Goal: Answer question/provide support: Answer question/provide support

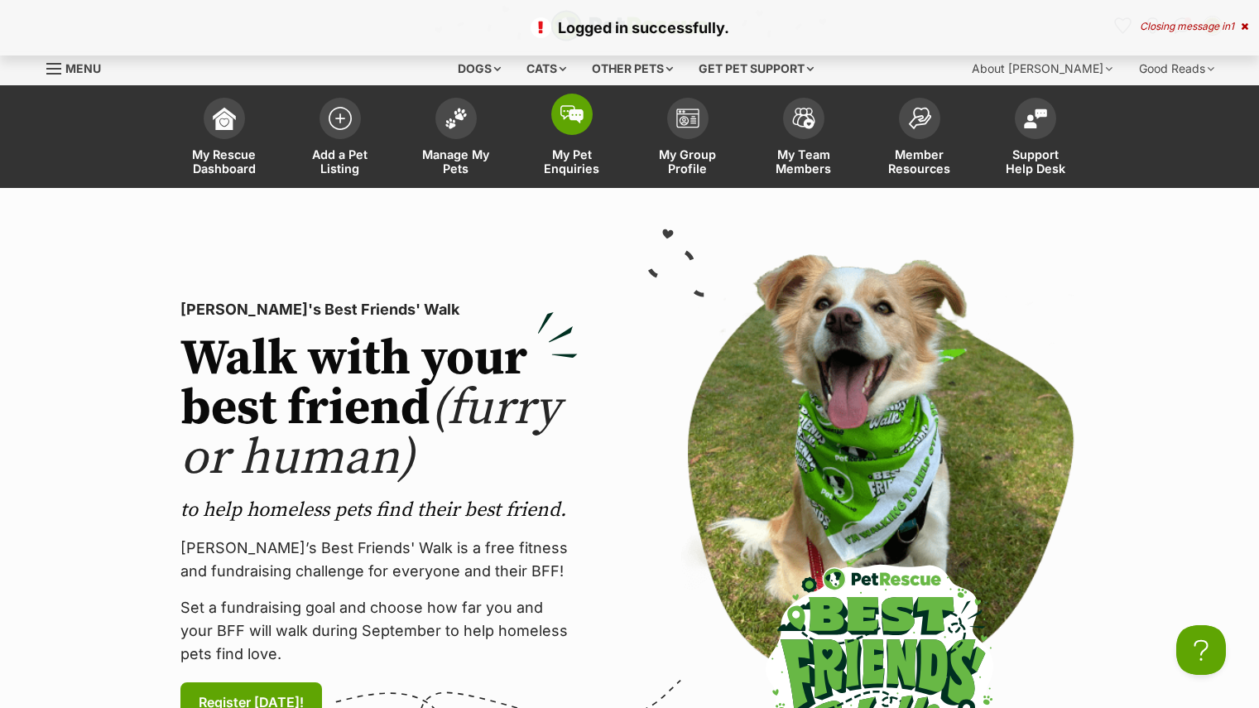
click at [569, 135] on link "My Pet Enquiries" at bounding box center [572, 138] width 116 height 99
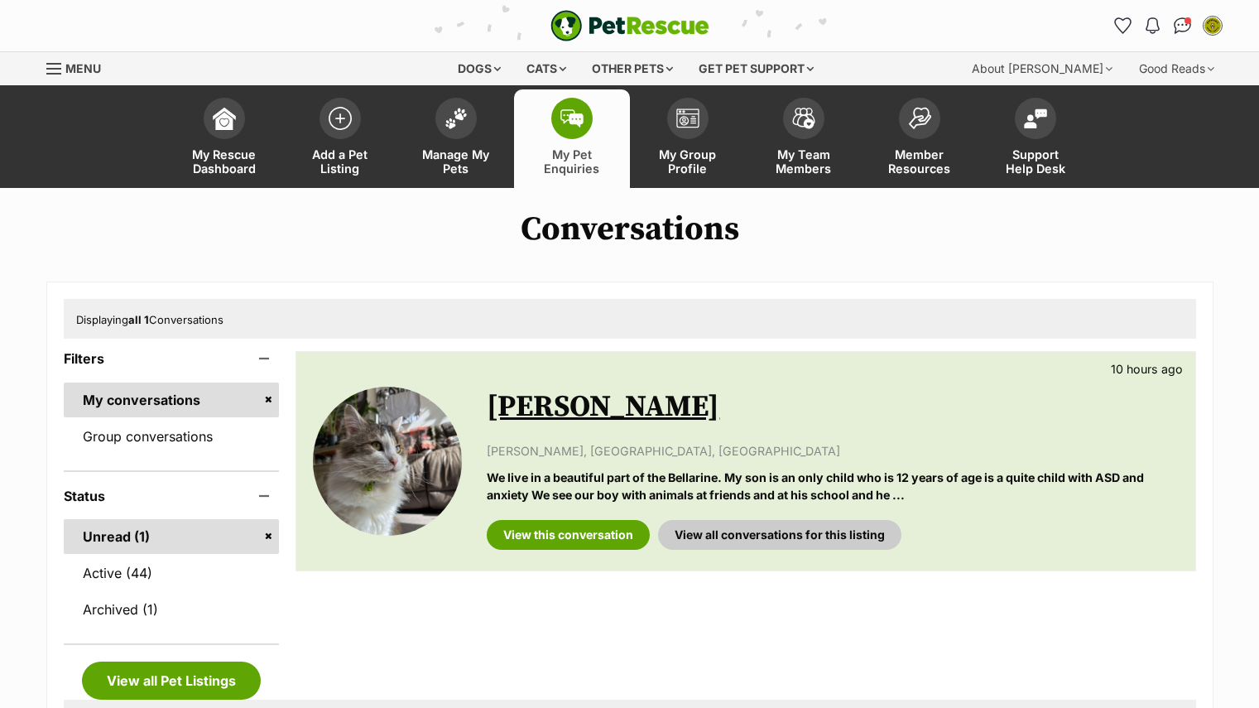
click at [566, 538] on link "View this conversation" at bounding box center [568, 535] width 163 height 30
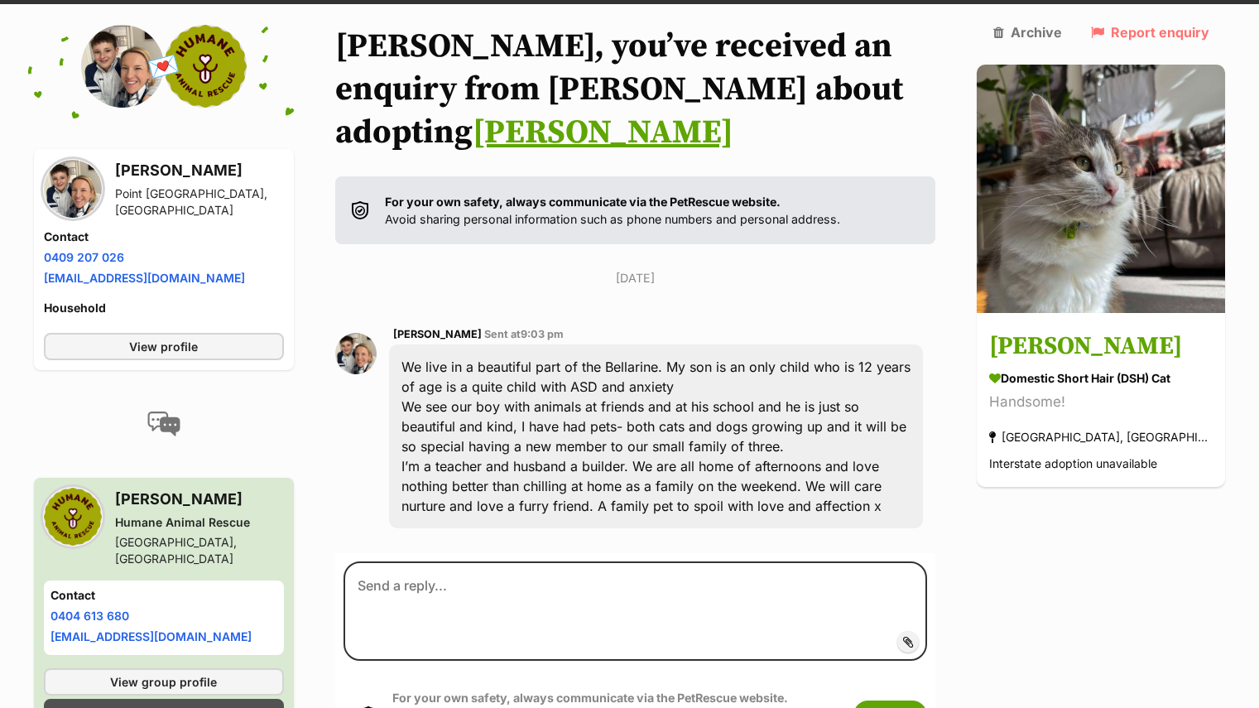
scroll to position [214, 0]
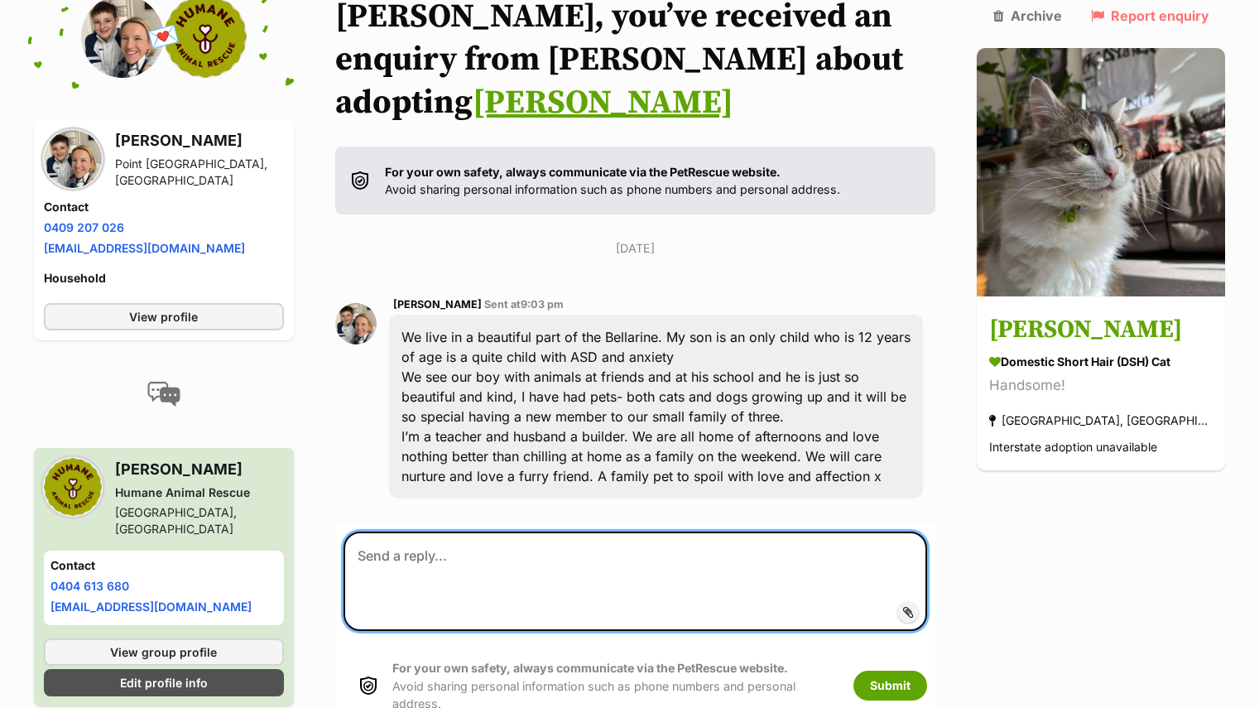
click at [632, 531] on textarea at bounding box center [636, 580] width 584 height 99
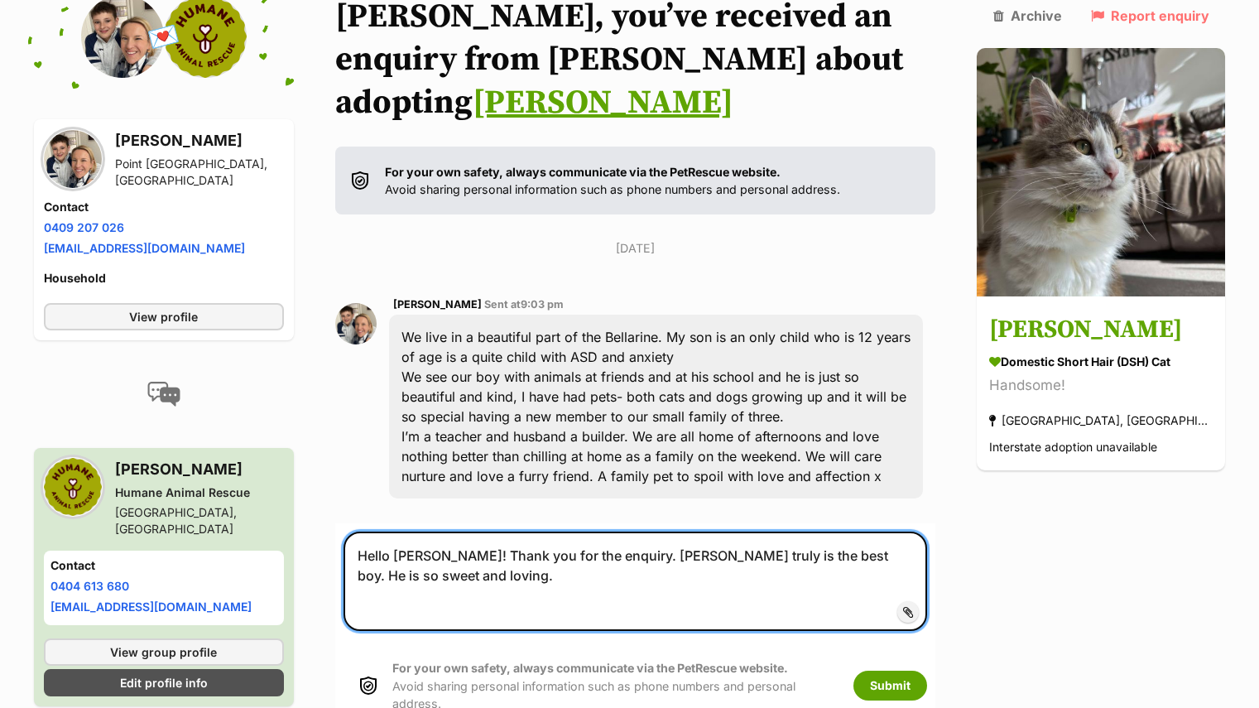
paste textarea "Please fill out the expression of interest form as a next step - linked below. …"
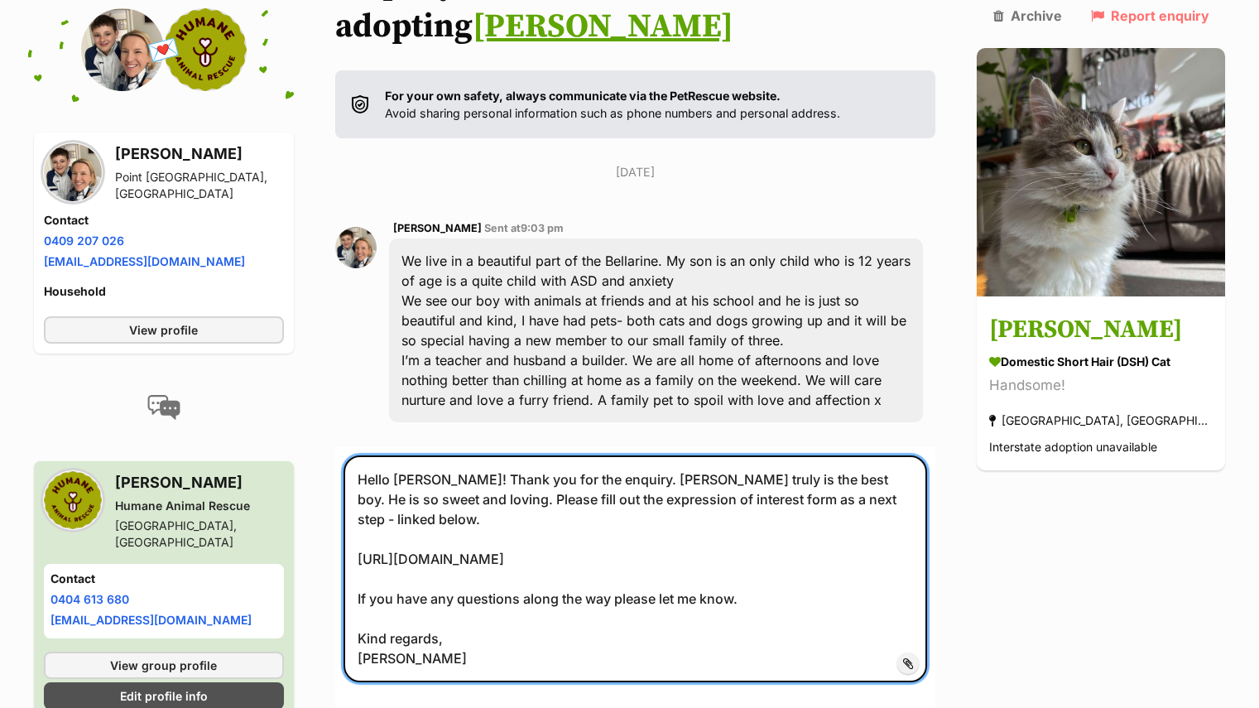
scroll to position [302, 0]
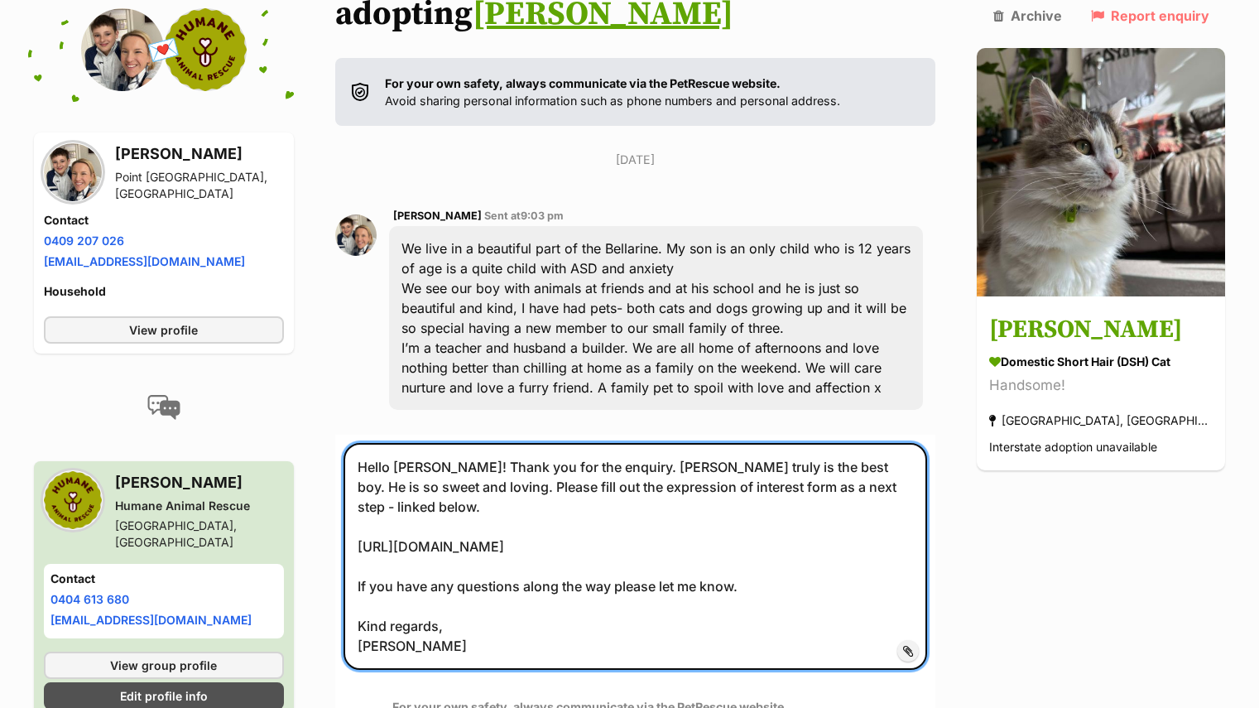
click at [447, 443] on textarea "Hello [PERSON_NAME]! Thank you for the enquiry. [PERSON_NAME] truly is the best…" at bounding box center [636, 556] width 584 height 227
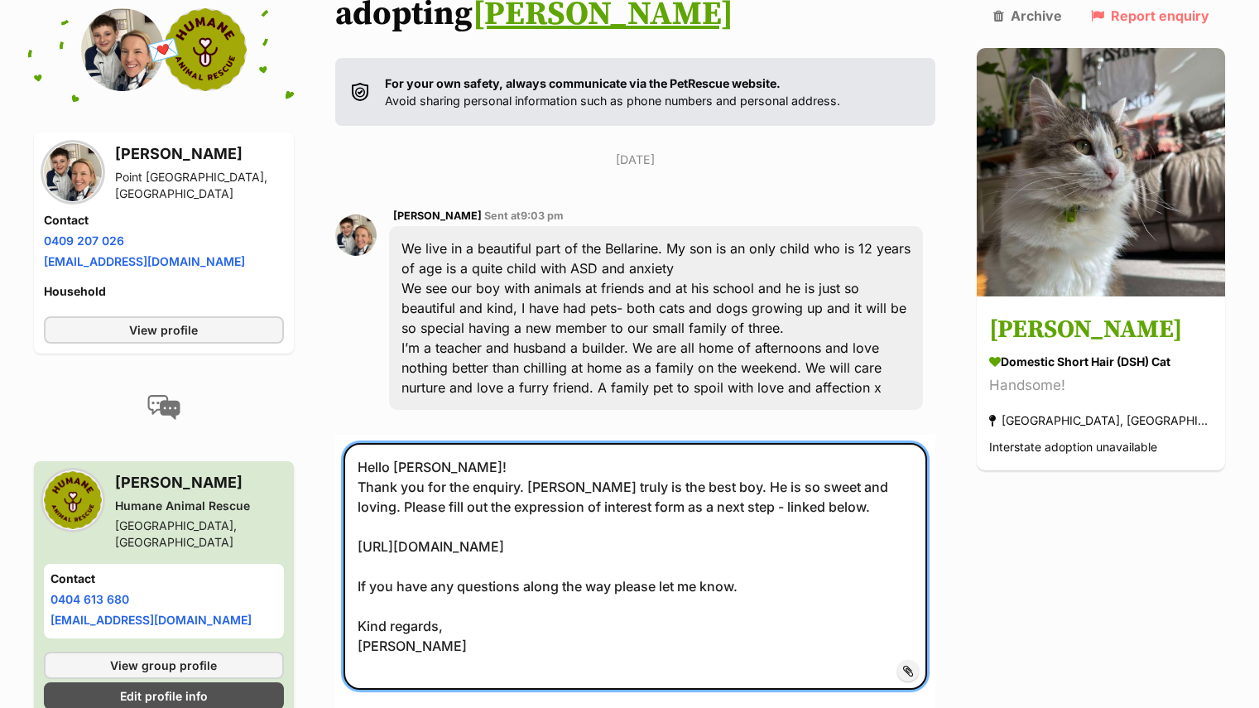
type textarea "Hello [PERSON_NAME]! Thank you for the enquiry. [PERSON_NAME] truly is the best…"
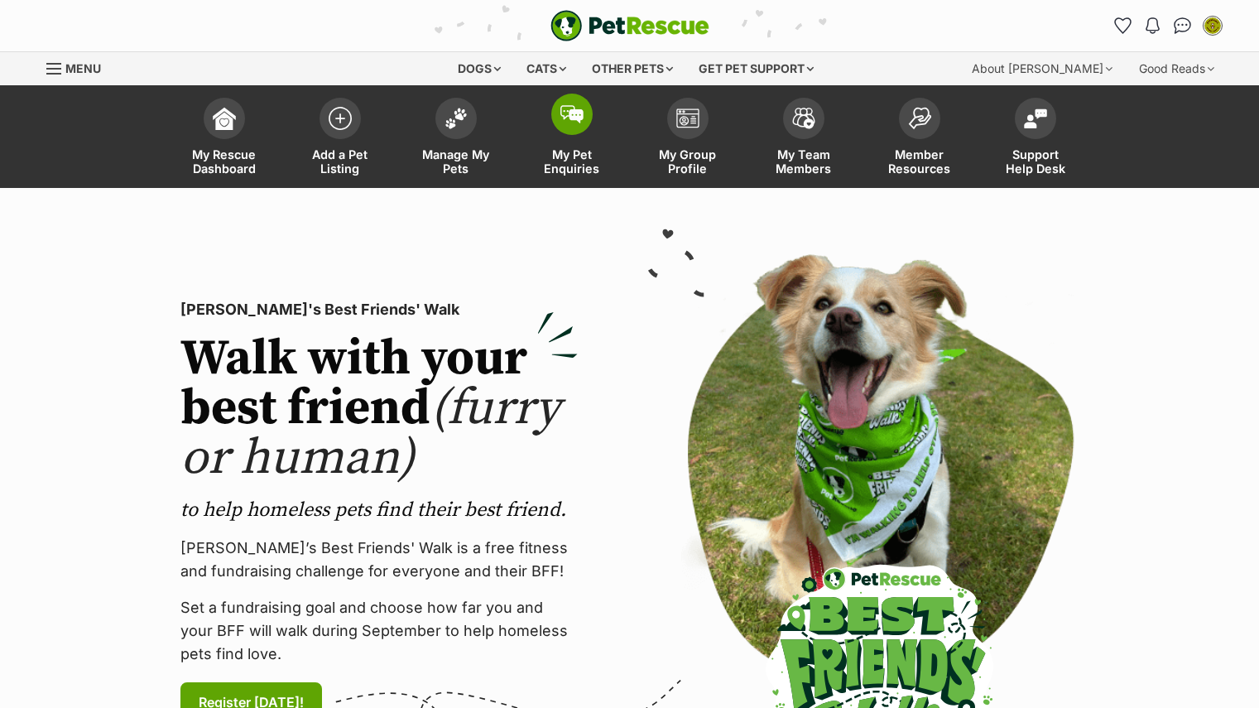
click at [567, 118] on img at bounding box center [571, 114] width 23 height 18
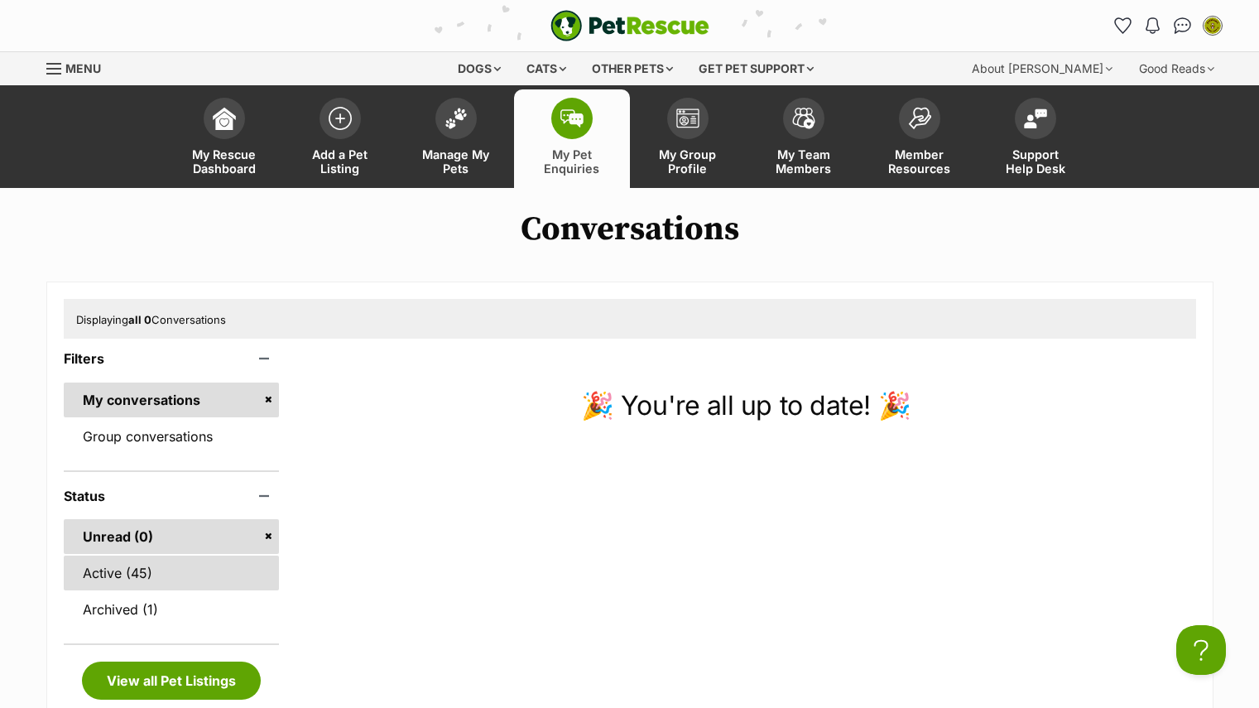
click at [202, 572] on link "Active (45)" at bounding box center [172, 572] width 216 height 35
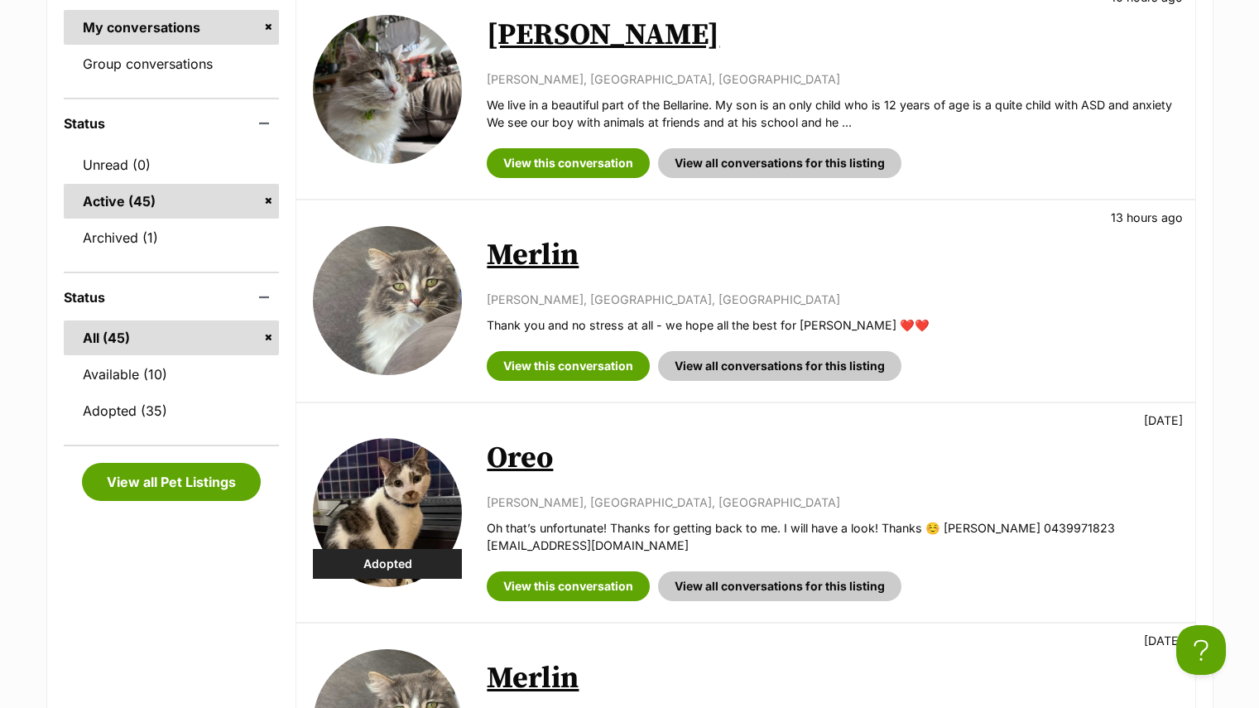
scroll to position [497, 0]
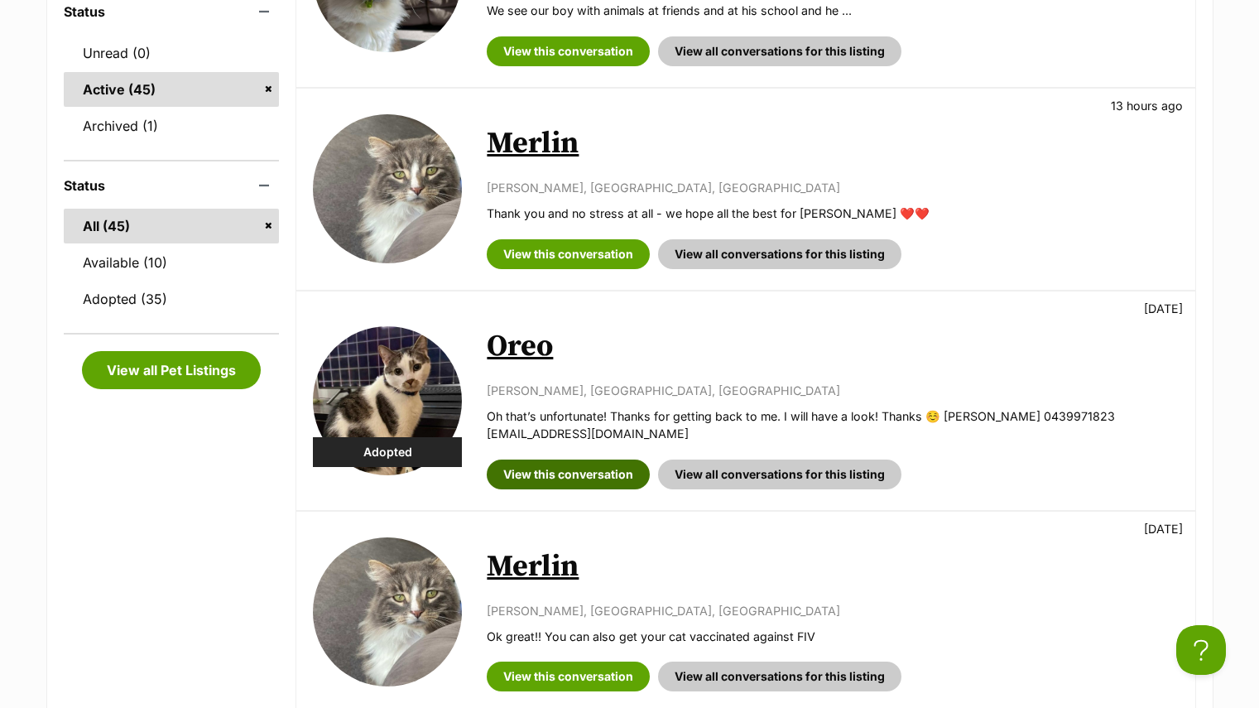
click at [600, 473] on link "View this conversation" at bounding box center [568, 474] width 163 height 30
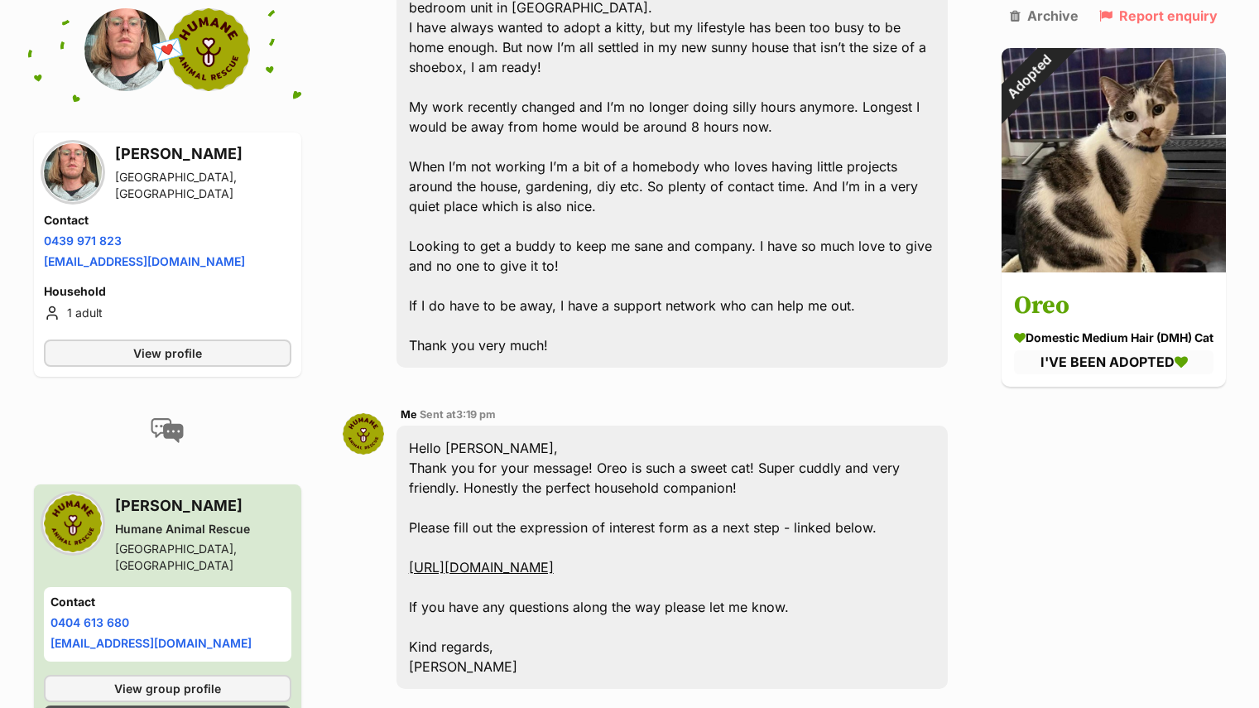
scroll to position [562, 0]
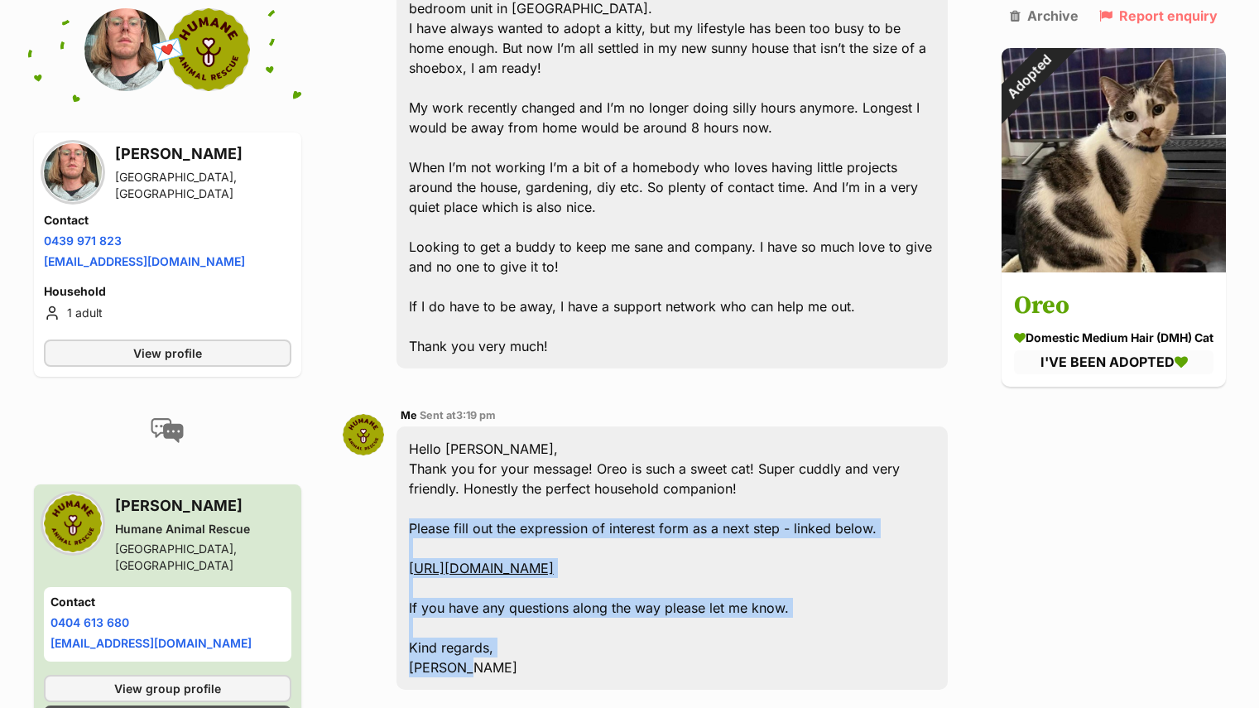
drag, startPoint x: 477, startPoint y: 644, endPoint x: 370, endPoint y: 482, distance: 194.2
click at [370, 482] on div "Me Sent at 3:19 pm Hello Morgan, Thank you for your message! Oreo is such a swe…" at bounding box center [652, 547] width 618 height 309
copy div "Please fill out the expression of interest form as a next step - linked below. …"
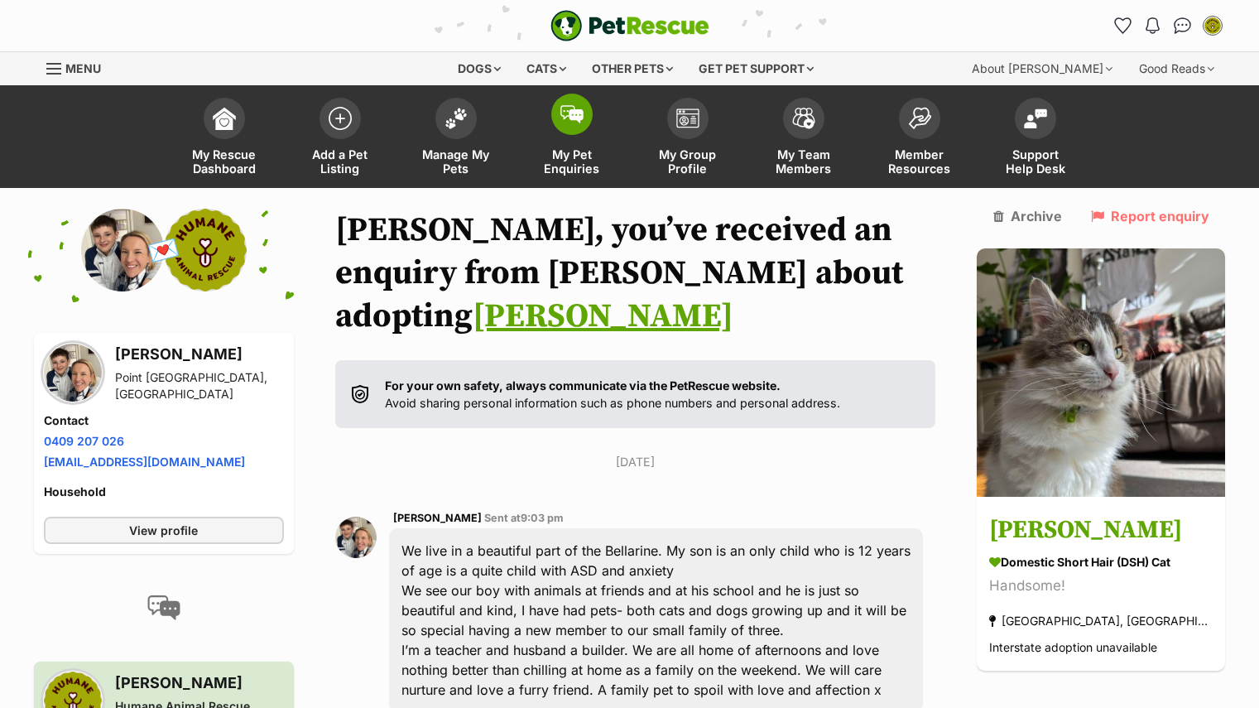
click at [562, 151] on span "My Pet Enquiries" at bounding box center [572, 161] width 74 height 28
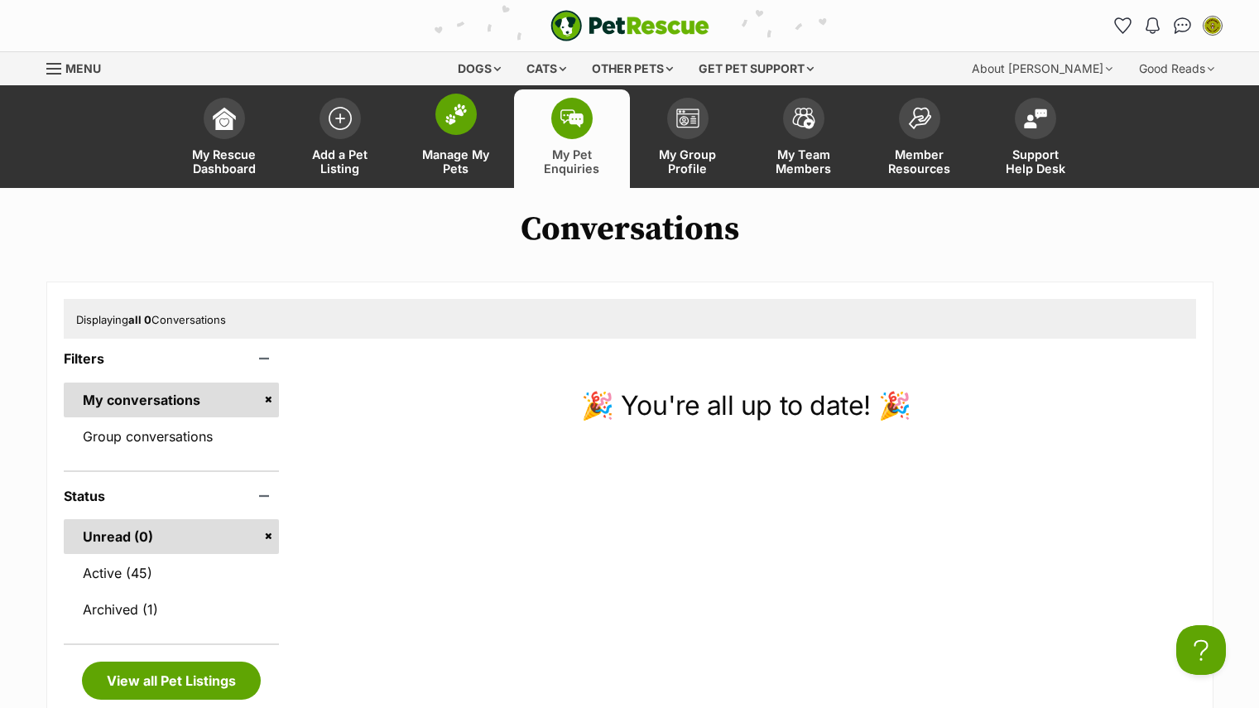
click at [465, 137] on link "Manage My Pets" at bounding box center [456, 138] width 116 height 99
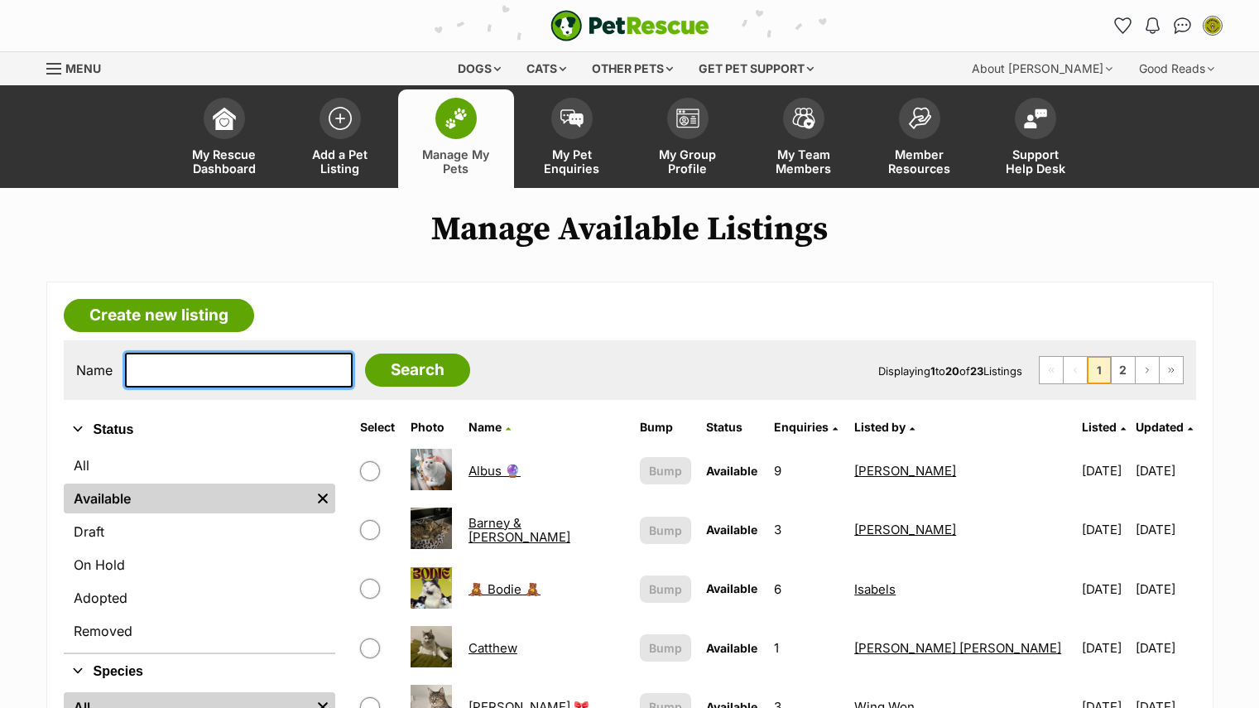
click at [233, 365] on input "text" at bounding box center [239, 370] width 228 height 35
type input "reginald"
click at [365, 353] on input "Search" at bounding box center [417, 369] width 105 height 33
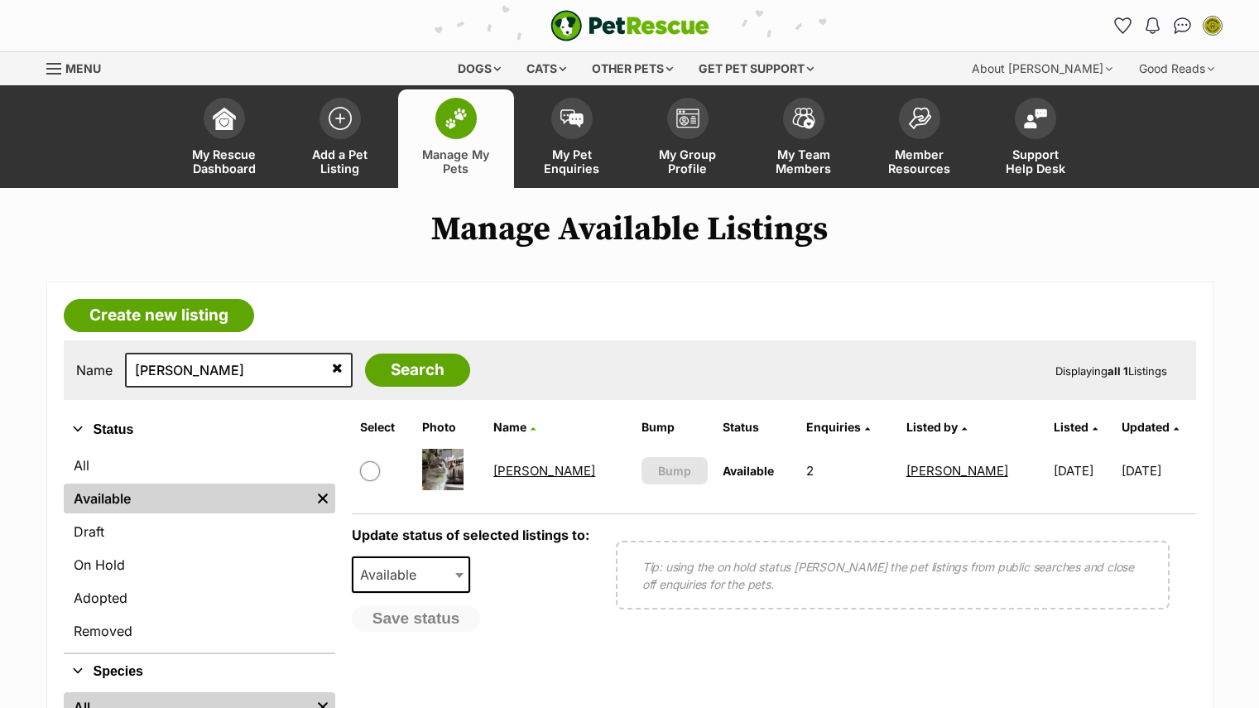
click at [512, 468] on link "[PERSON_NAME]" at bounding box center [544, 471] width 102 height 16
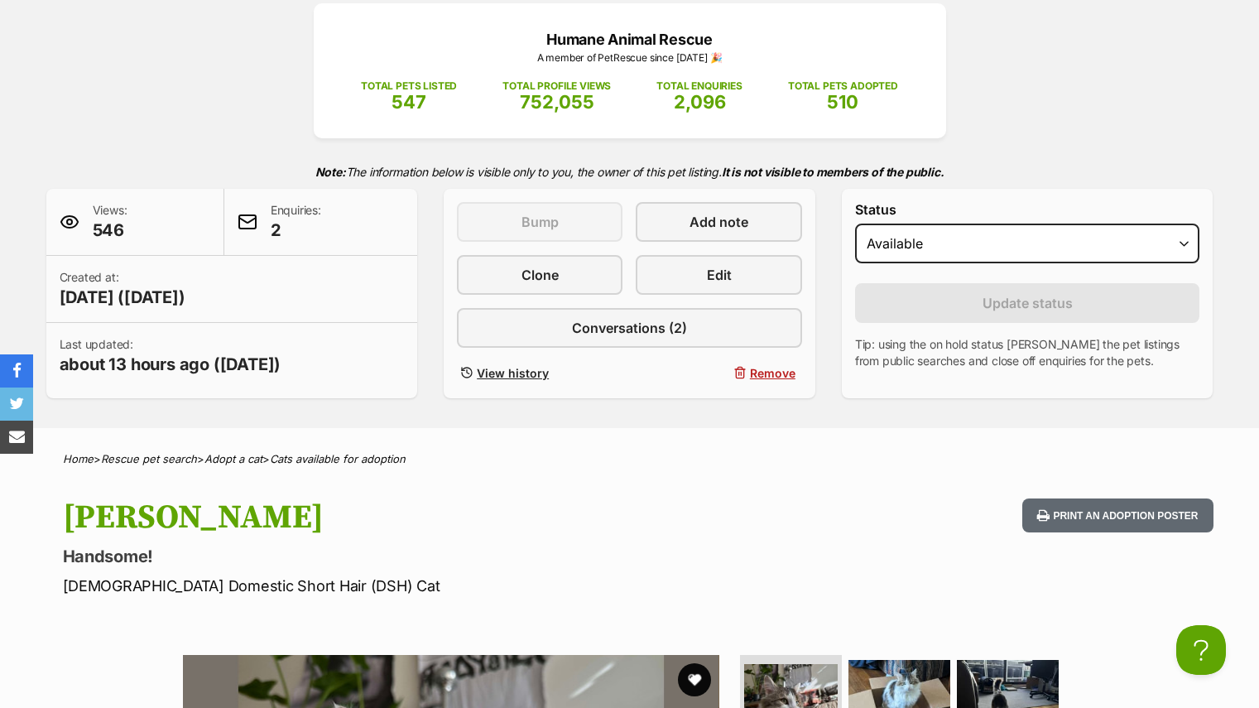
scroll to position [217, 0]
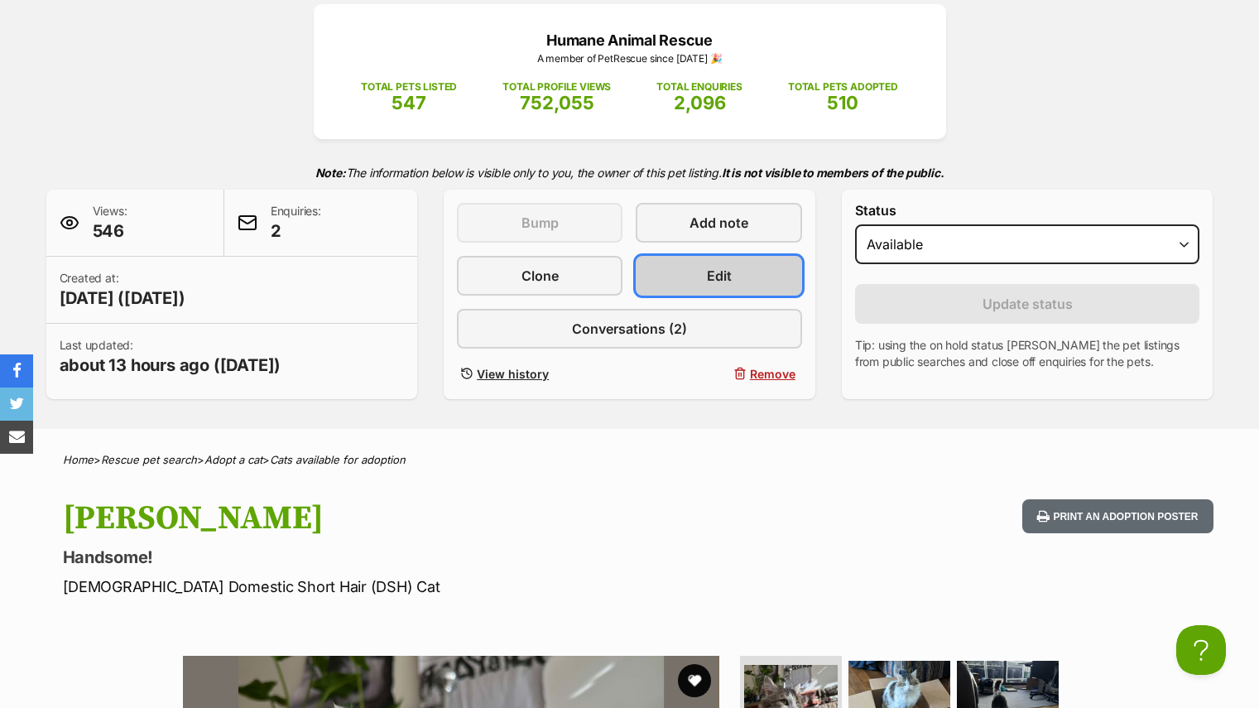
click at [734, 281] on link "Edit" at bounding box center [719, 276] width 166 height 40
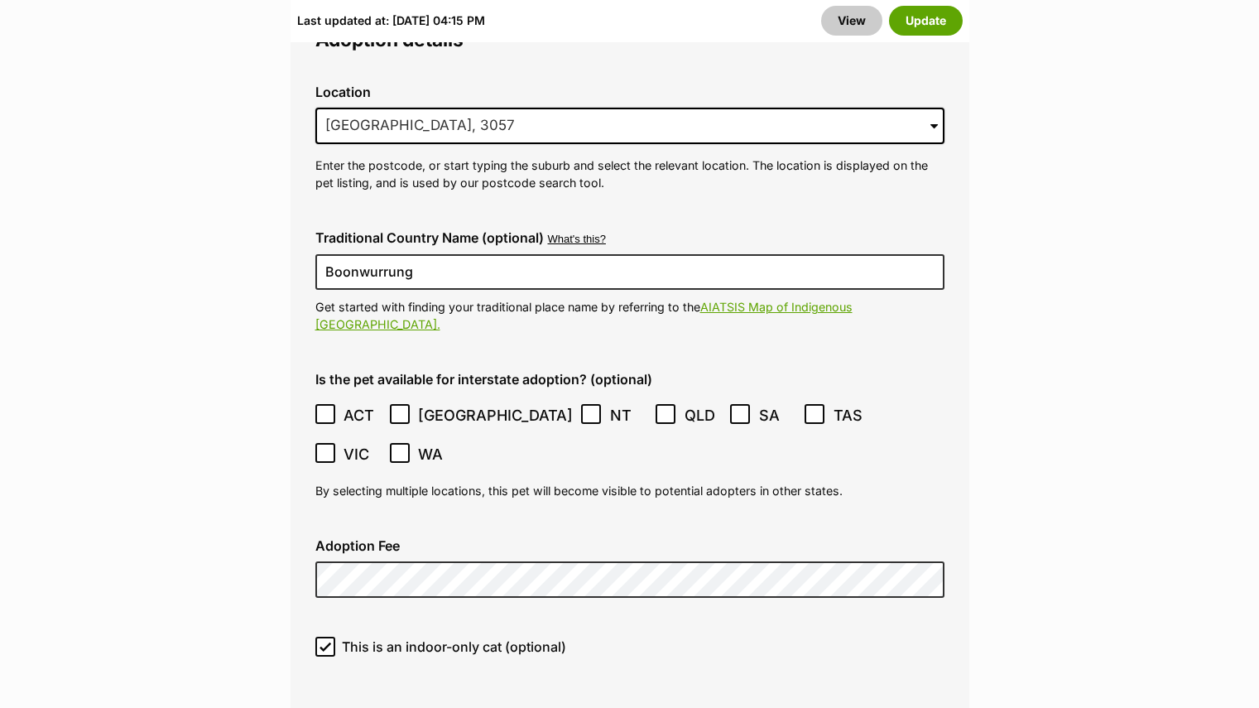
scroll to position [4449, 0]
click at [907, 17] on button "Update" at bounding box center [926, 21] width 74 height 30
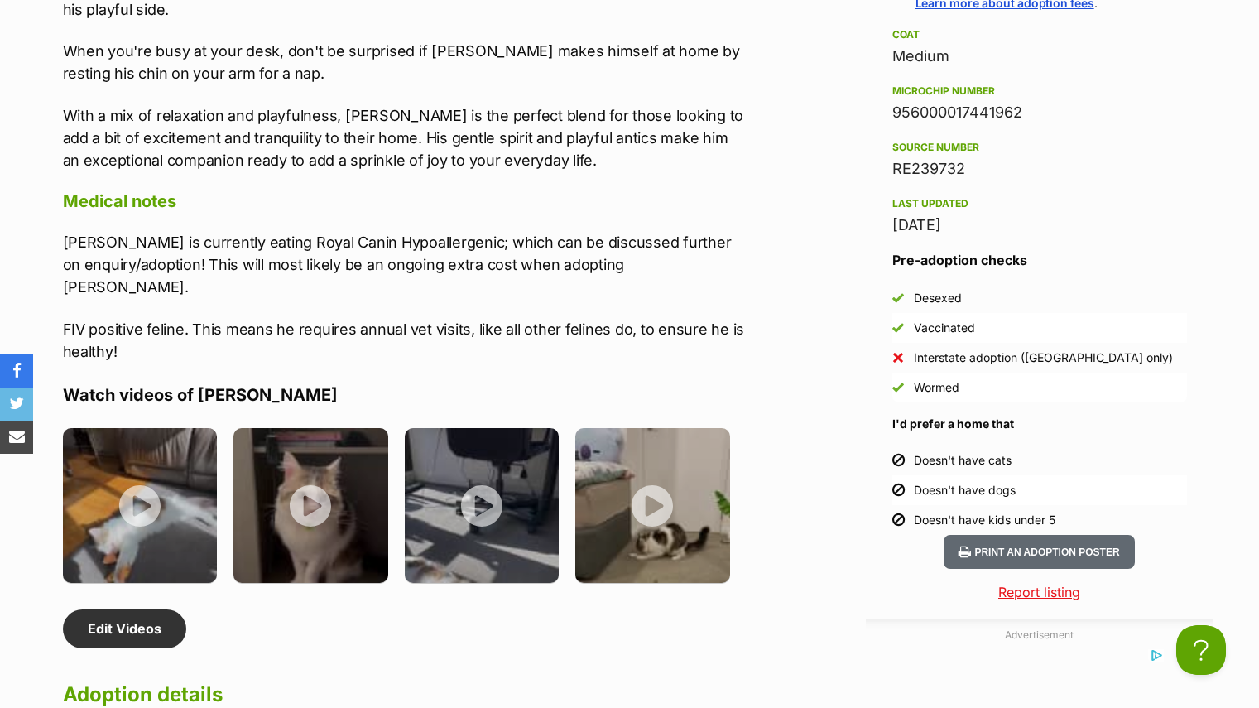
scroll to position [1847, 0]
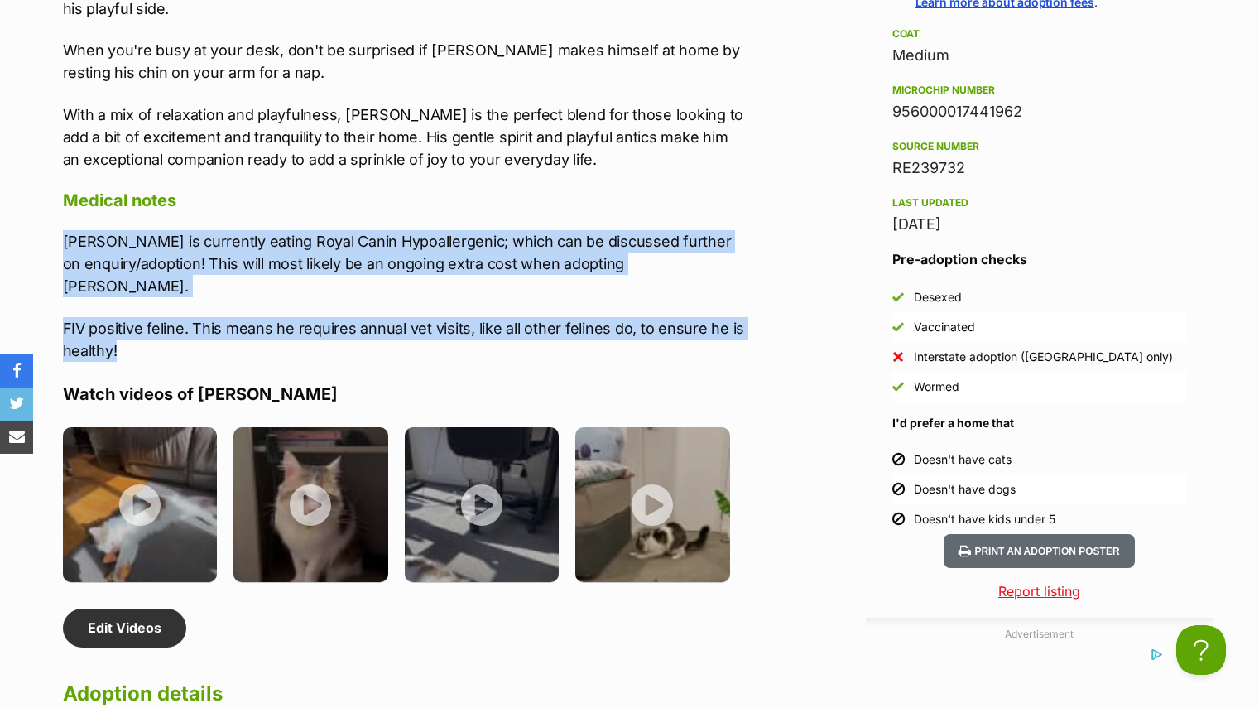
drag, startPoint x: 126, startPoint y: 309, endPoint x: 55, endPoint y: 219, distance: 114.3
click at [55, 219] on div "About Reginald Introducing Reginald! The gentle giant of the feline world, who …" at bounding box center [396, 347] width 700 height 1464
copy div "Reginald is currently eating Royal Canin Hypoallergenic; which can be discussed…"
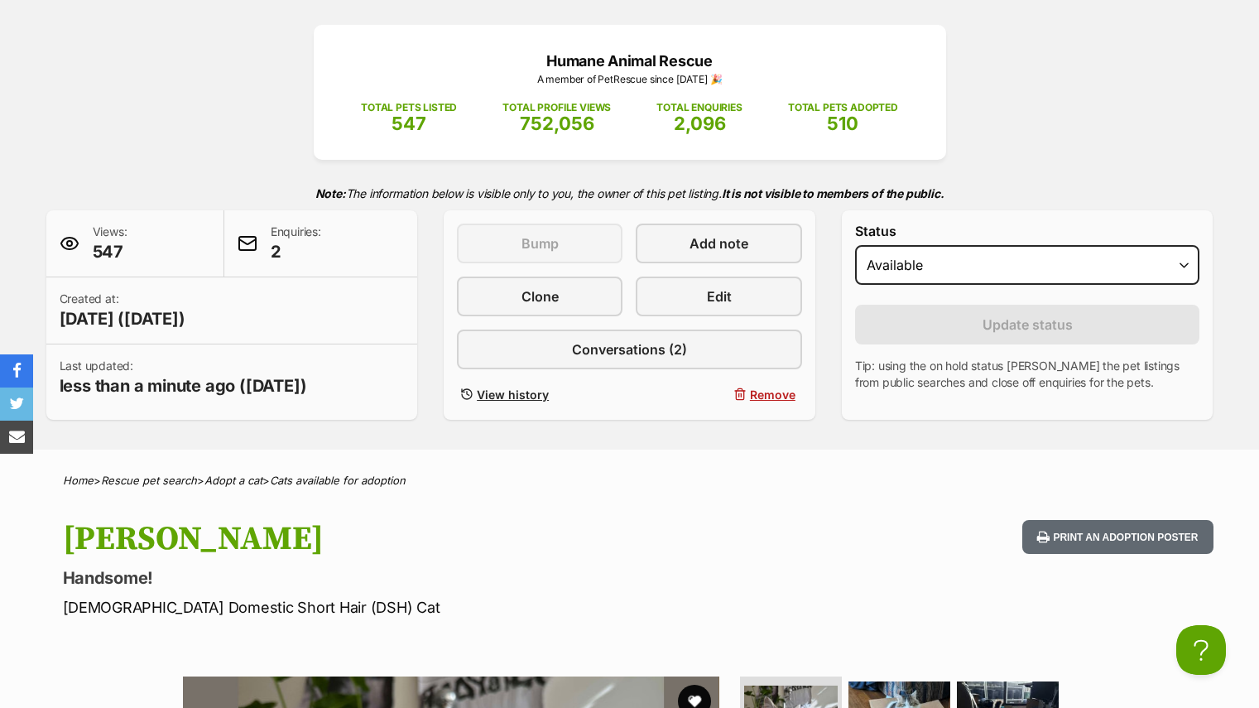
scroll to position [0, 0]
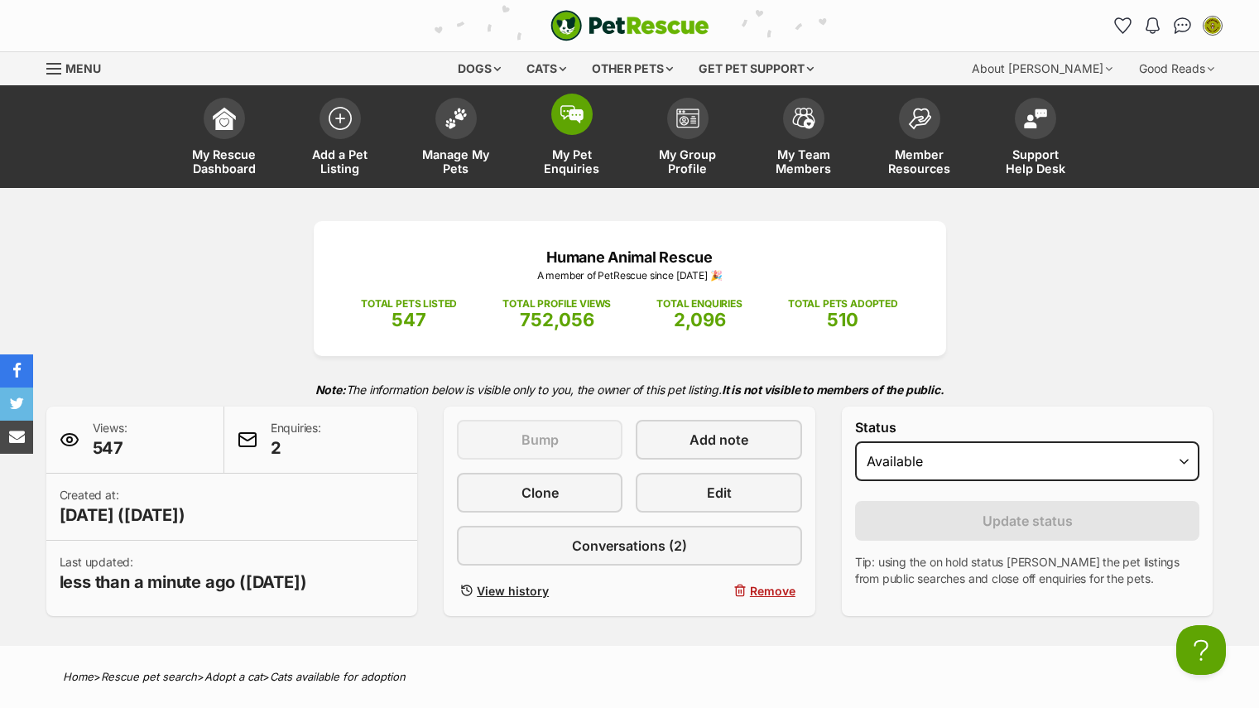
click at [582, 132] on link "My Pet Enquiries" at bounding box center [572, 138] width 116 height 99
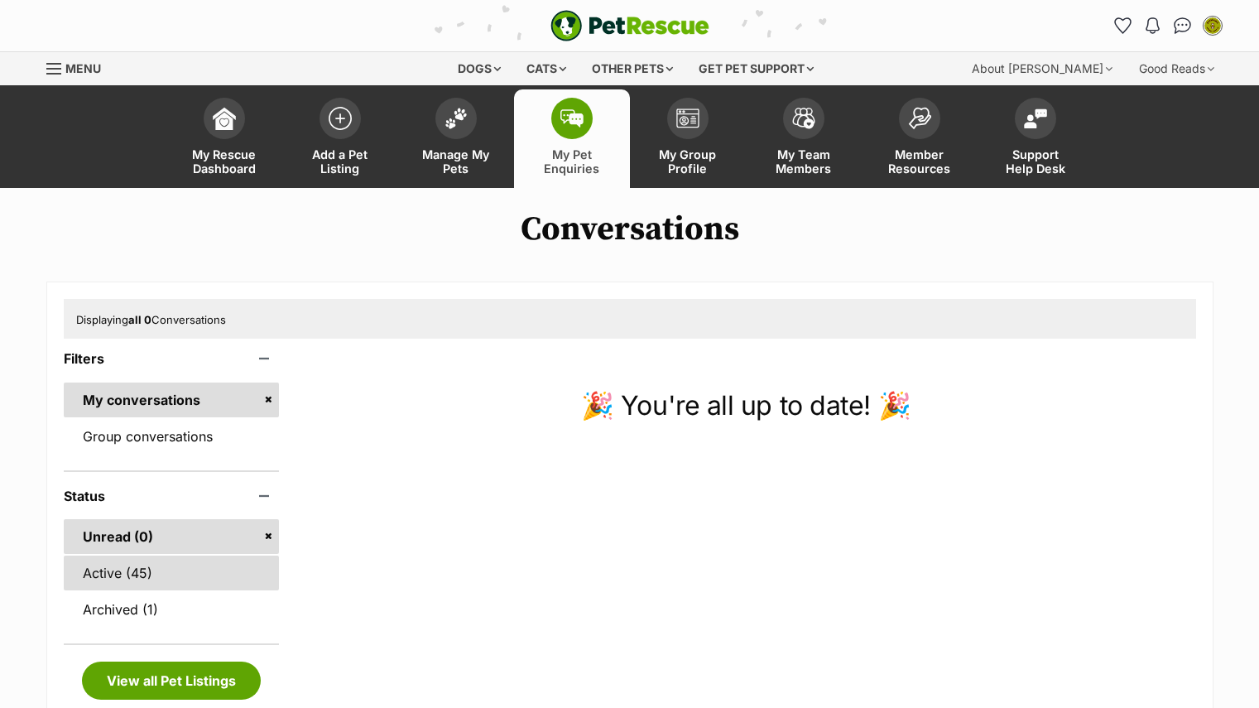
click at [154, 567] on link "Active (45)" at bounding box center [172, 572] width 216 height 35
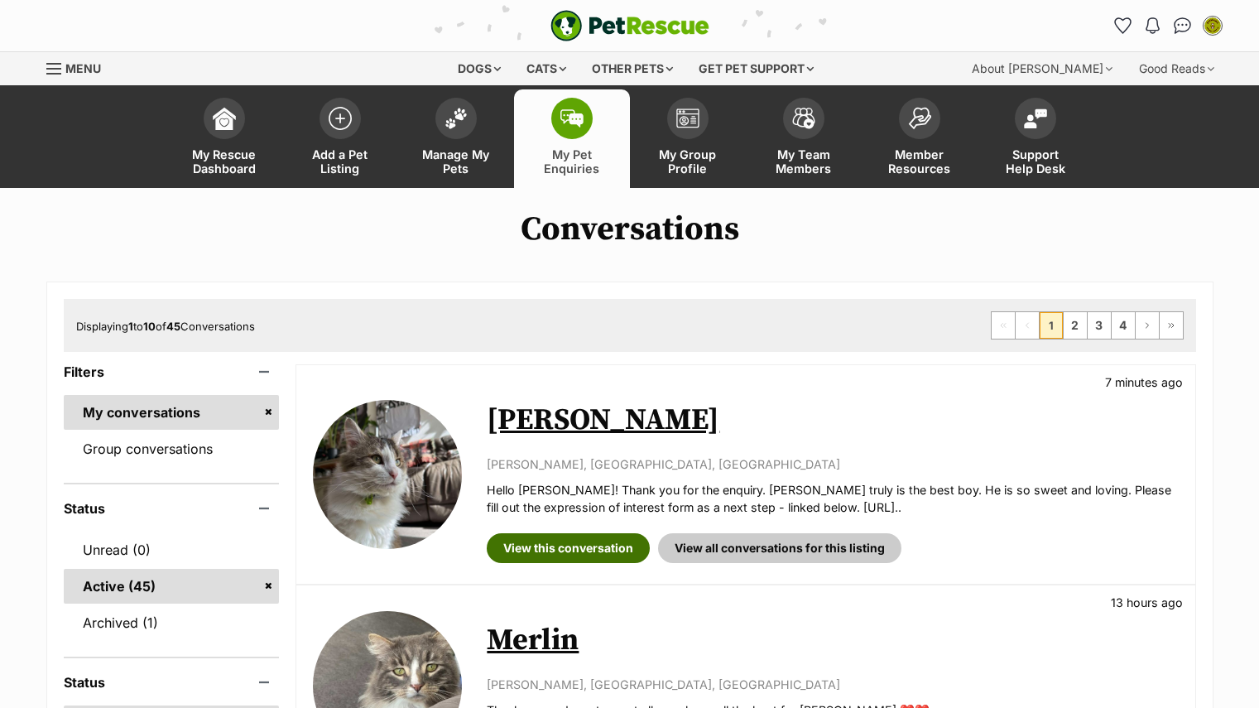
click at [622, 555] on link "View this conversation" at bounding box center [568, 548] width 163 height 30
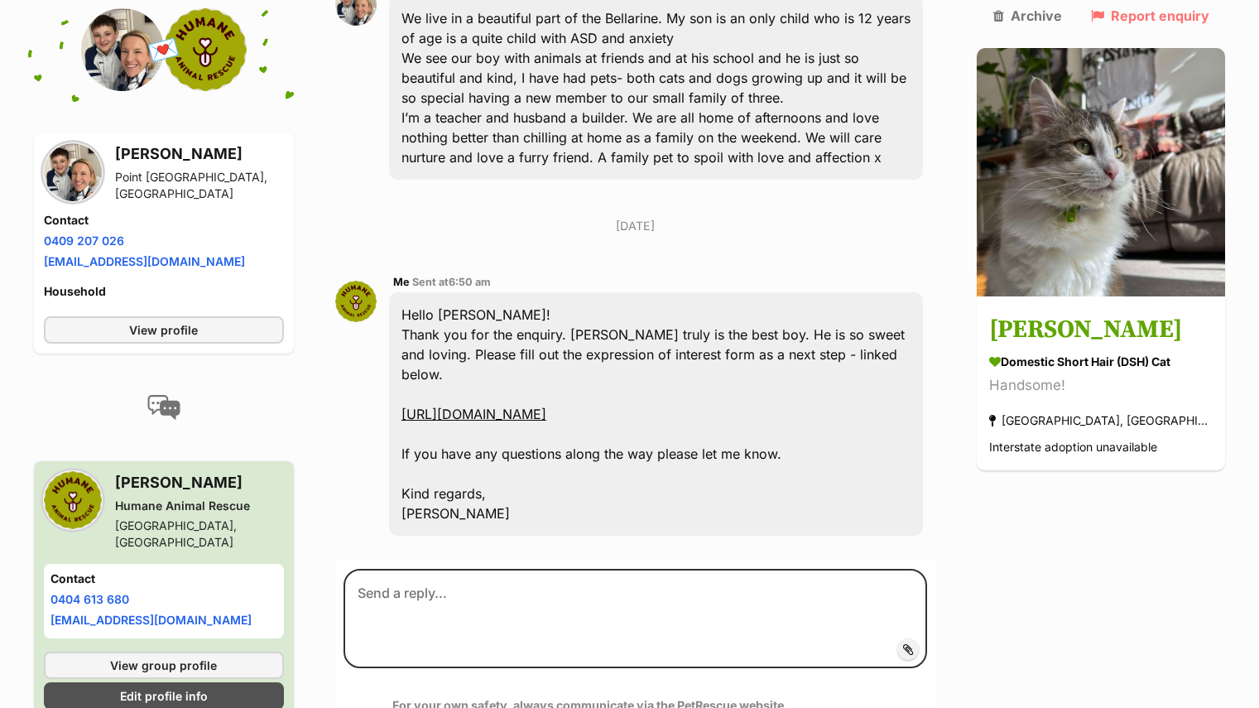
scroll to position [539, 0]
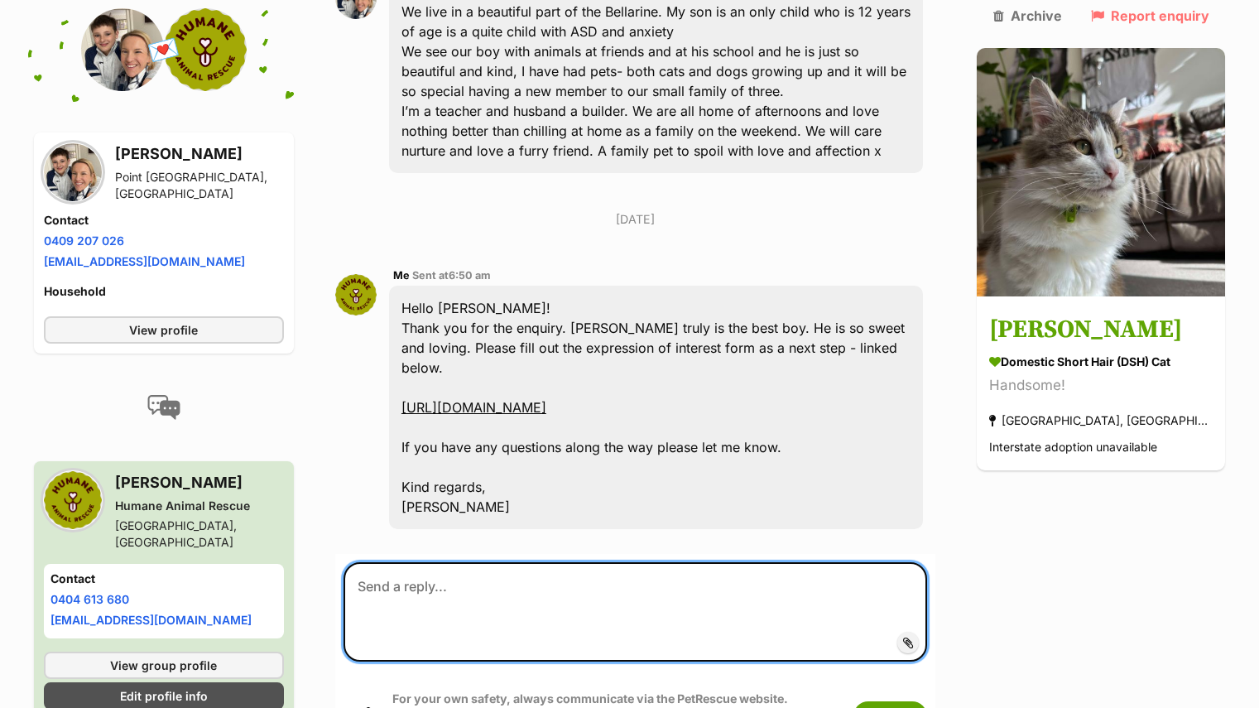
click at [558, 562] on textarea at bounding box center [636, 611] width 584 height 99
paste textarea "Reginald is currently eating Royal Canin Hypoallergenic; which can be discussed…"
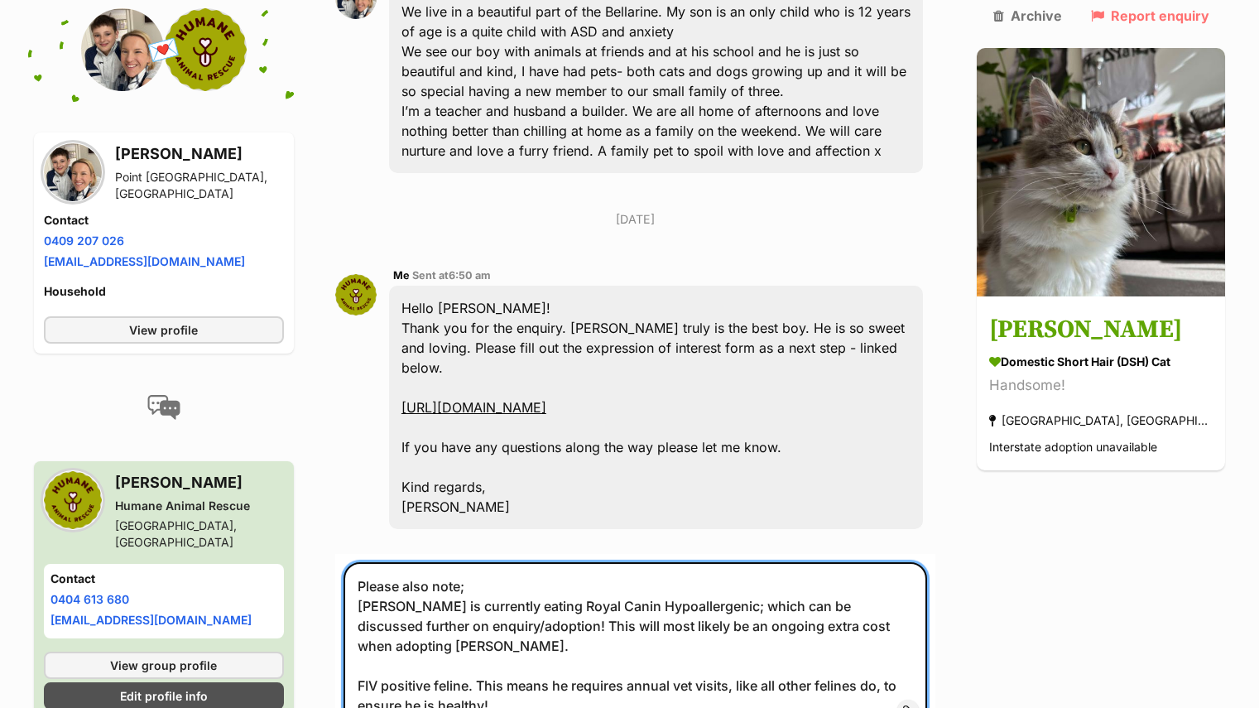
click at [928, 582] on textarea "Please also note; Reginald is currently eating Royal Canin Hypoallergenic; whic…" at bounding box center [636, 645] width 584 height 167
click at [367, 642] on textarea "Please also note; Reginald is currently eating Royal Canin Hypoallergenic; whic…" at bounding box center [636, 645] width 584 height 167
drag, startPoint x: 550, startPoint y: 674, endPoint x: 541, endPoint y: 603, distance: 71.8
click at [541, 603] on textarea "Please also note; Reginald is currently eating Royal Canin Hypoallergenic; whic…" at bounding box center [636, 645] width 584 height 167
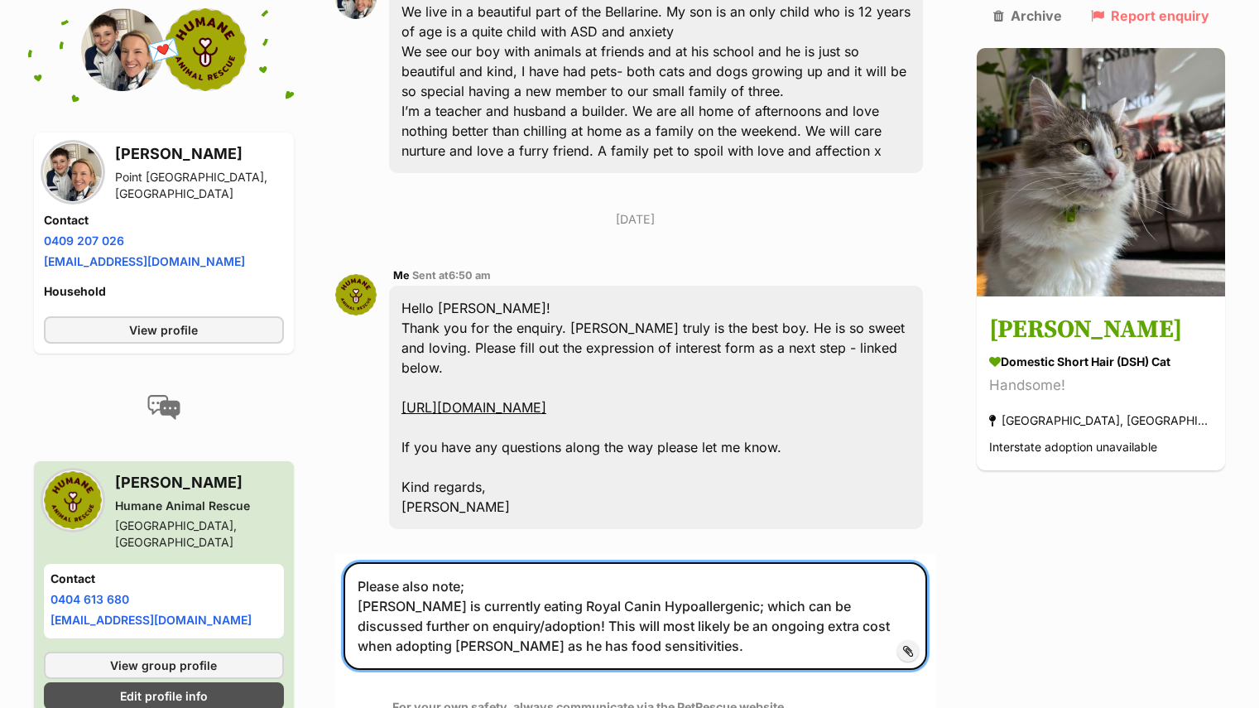
type textarea "Please also note; Reginald is currently eating Royal Canin Hypoallergenic; whic…"
